Goal: Information Seeking & Learning: Learn about a topic

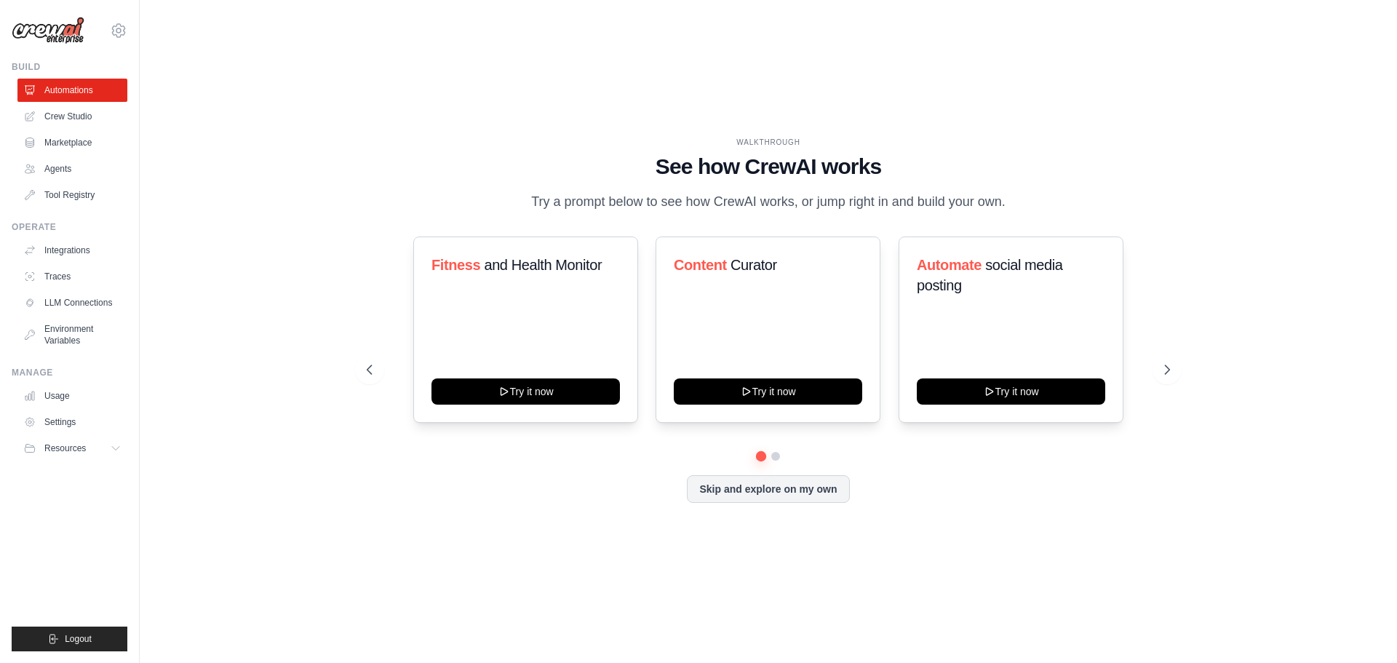
click at [46, 39] on img at bounding box center [48, 31] width 73 height 28
click at [52, 33] on img at bounding box center [48, 31] width 73 height 28
drag, startPoint x: 1234, startPoint y: 197, endPoint x: 1266, endPoint y: 4, distance: 194.8
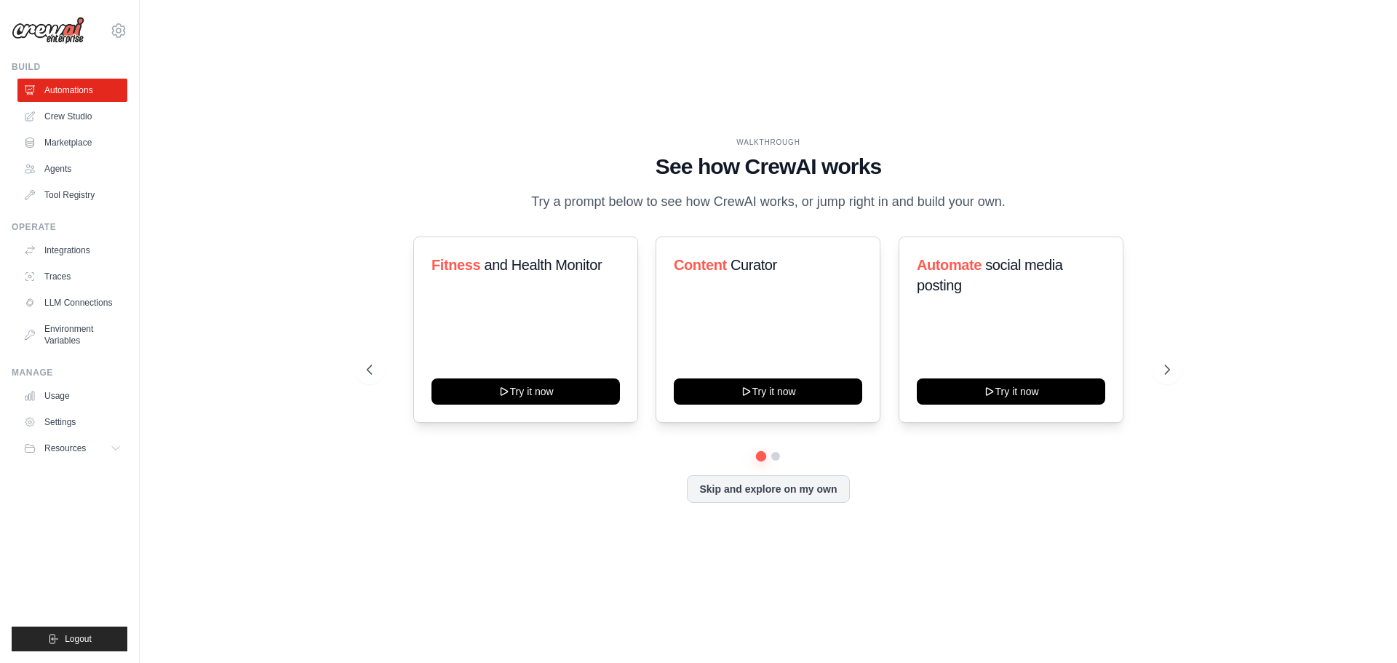
click at [1239, 175] on div "WALKTHROUGH See how [PERSON_NAME] works Try a prompt below to see how [PERSON_N…" at bounding box center [768, 332] width 1211 height 634
click at [1237, 193] on div "WALKTHROUGH See how [PERSON_NAME] works Try a prompt below to see how [PERSON_N…" at bounding box center [768, 332] width 1211 height 634
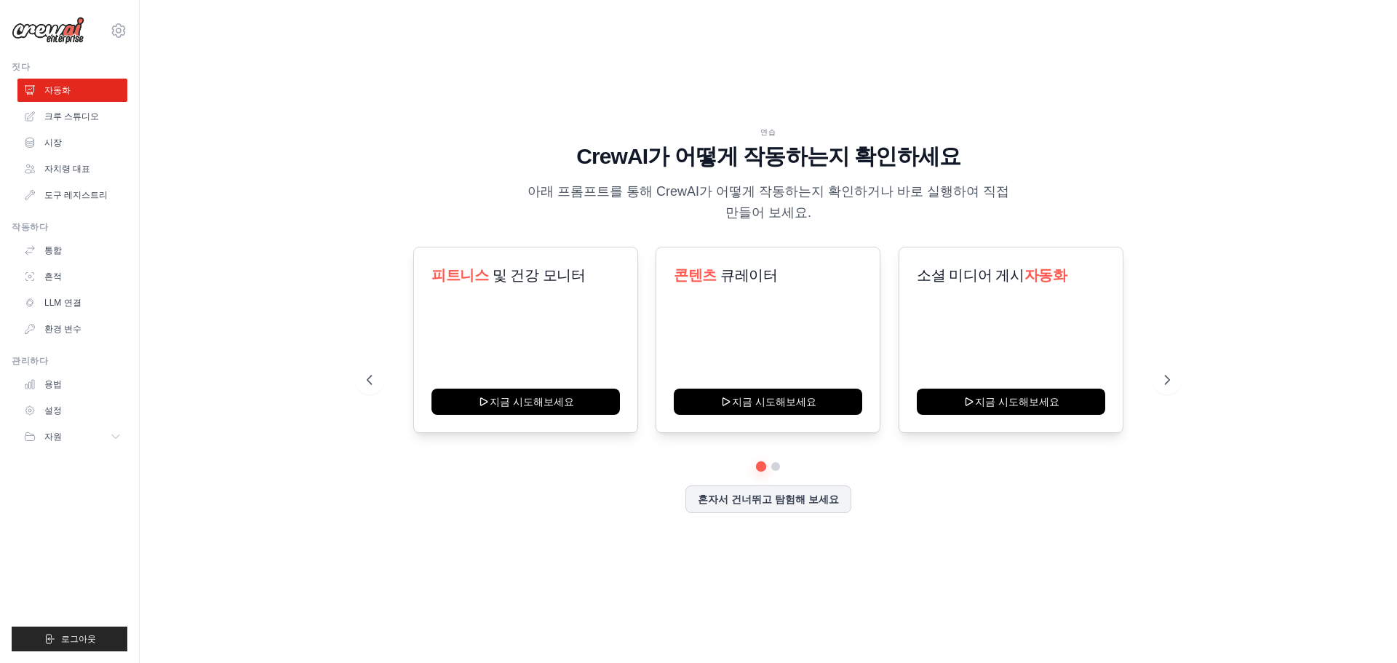
click at [37, 31] on img at bounding box center [48, 31] width 73 height 28
drag, startPoint x: 154, startPoint y: 48, endPoint x: 122, endPoint y: 38, distance: 32.9
click at [151, 47] on div "연습 CrewAI가 어떻게 작동하는지 확인하세요 아래 프롬프트를 통해 CrewAI가 어떻게 작동하는지 확인하거나 바로 실행하여 직접 만들어 보…" at bounding box center [769, 332] width 1258 height 634
click at [122, 38] on icon at bounding box center [118, 30] width 17 height 17
click at [172, 402] on div "연습 CrewAI가 어떻게 작동하는지 확인하세요 아래 프롬프트를 통해 CrewAI가 어떻게 작동하는지 확인하거나 바로 실행하여 직접 만들어 보…" at bounding box center [768, 332] width 1211 height 634
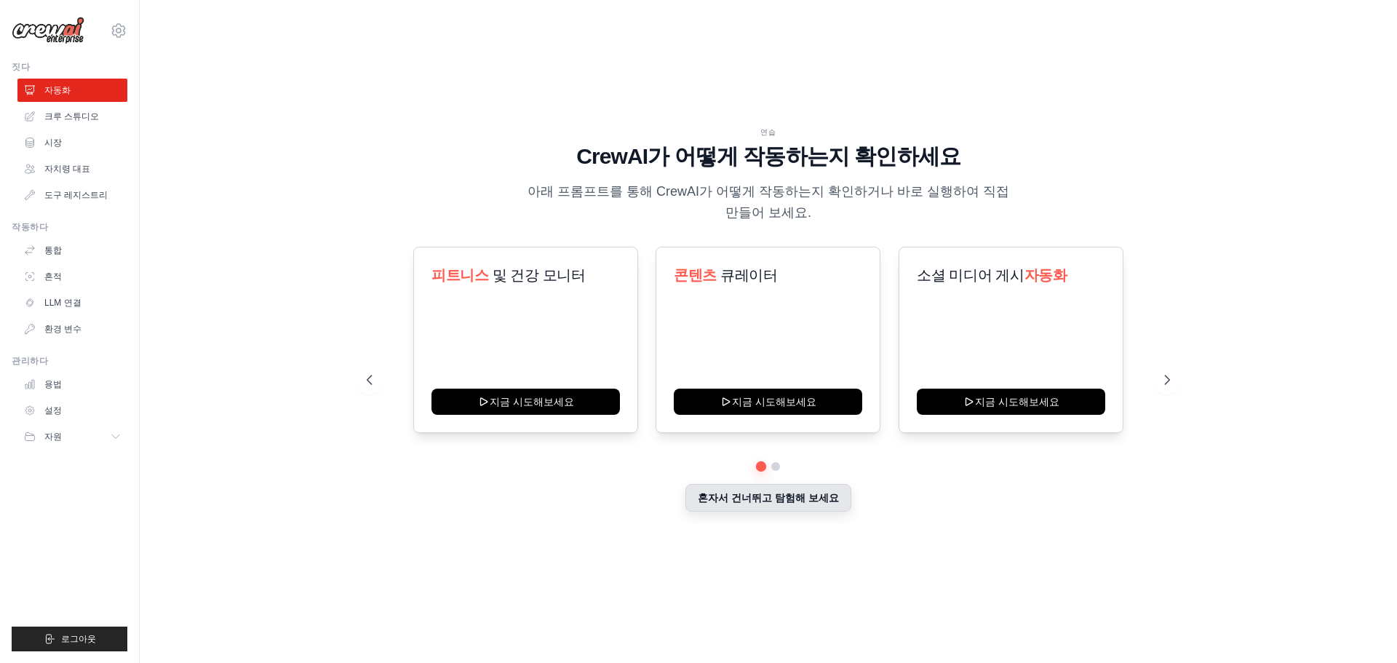
click at [769, 510] on button "혼자서 건너뛰고 탐험해 보세요" at bounding box center [769, 498] width 166 height 28
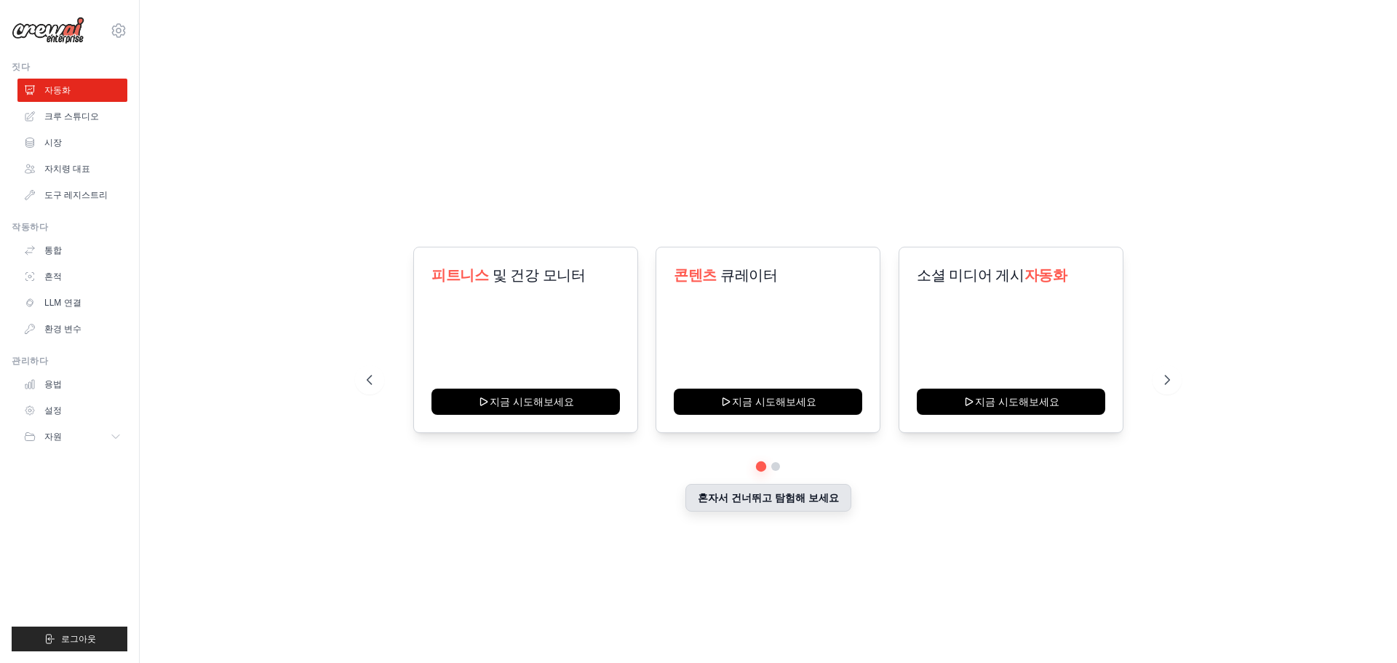
click at [769, 508] on div "연습 CrewAI가 어떻게 작동하는지 확인하세요 아래 프롬프트를 통해 CrewAI가 어떻게 작동하는지 확인하거나 바로 실행하여 직접 만들어 보…" at bounding box center [768, 332] width 1211 height 634
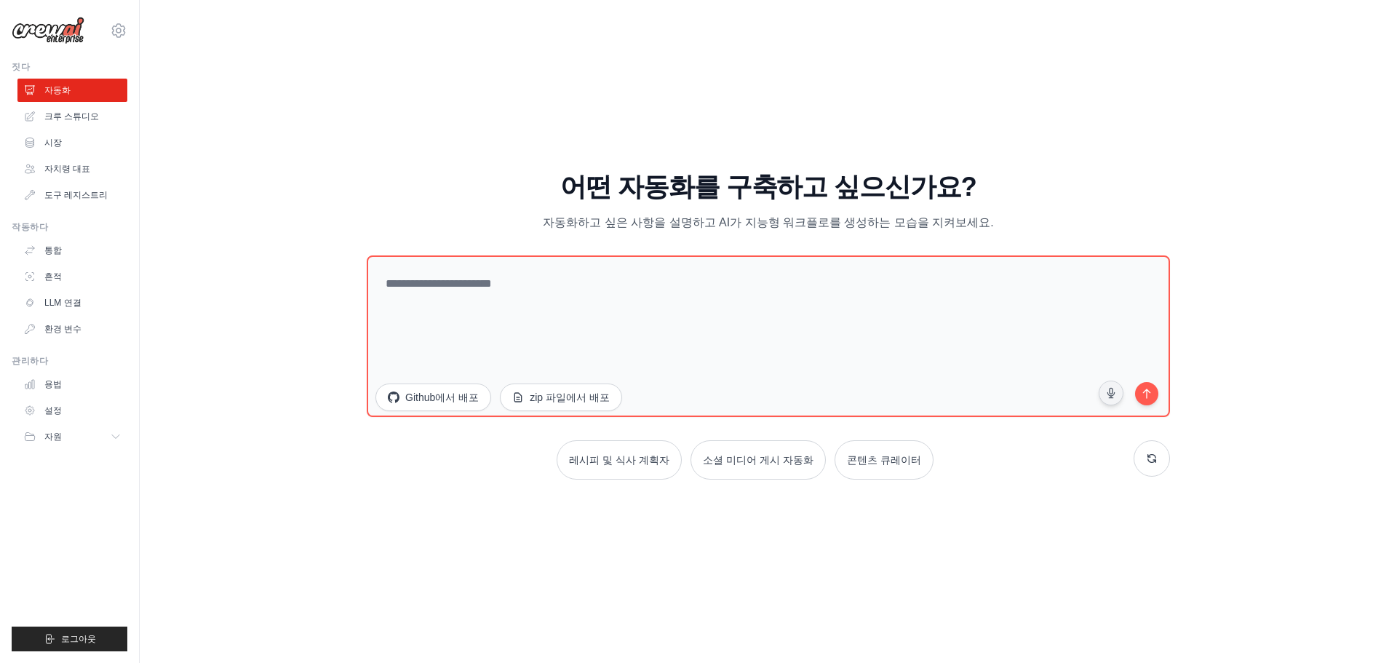
click at [81, 28] on img at bounding box center [48, 31] width 73 height 28
click at [79, 28] on img at bounding box center [48, 31] width 73 height 28
click at [334, 583] on div "연습 CrewAI가 어떻게 작동하는지 확인하세요 아래 프롬프트를 통해 CrewAI가 어떻게 작동하는지 확인하거나 바로 실행하여 직접 만들어 보…" at bounding box center [768, 332] width 1211 height 634
drag, startPoint x: 1201, startPoint y: 535, endPoint x: 1190, endPoint y: 541, distance: 12.4
click at [1198, 539] on div "연습 CrewAI가 어떻게 작동하는지 확인하세요 아래 프롬프트를 통해 CrewAI가 어떻게 작동하는지 확인하거나 바로 실행하여 직접 만들어 보…" at bounding box center [768, 332] width 1211 height 634
